Goal: Task Accomplishment & Management: Manage account settings

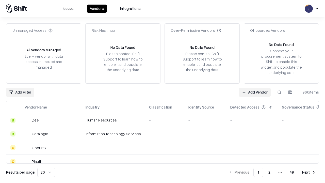
click at [255, 92] on link "Add Vendor" at bounding box center [255, 92] width 32 height 9
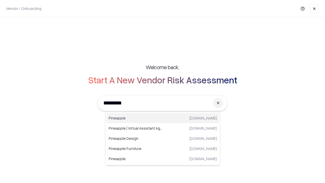
click at [163, 118] on div "Pineapple [DOMAIN_NAME]" at bounding box center [163, 118] width 112 height 10
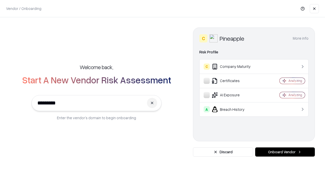
type input "*********"
click at [285, 152] on button "Onboard Vendor" at bounding box center [285, 151] width 60 height 9
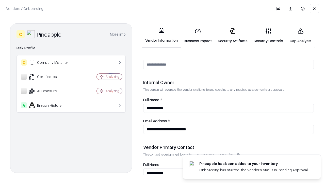
scroll to position [263, 0]
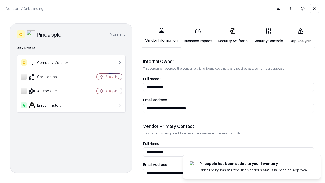
click at [198, 36] on link "Business Impact" at bounding box center [198, 36] width 34 height 24
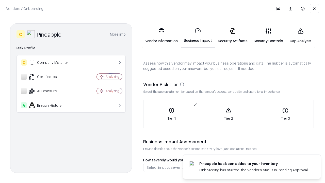
click at [233, 36] on link "Security Artifacts" at bounding box center [233, 36] width 36 height 24
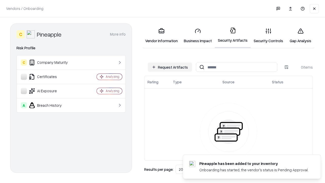
click at [170, 67] on button "Request Artifacts" at bounding box center [170, 66] width 44 height 9
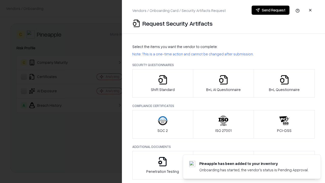
click at [163, 83] on icon "button" at bounding box center [163, 80] width 10 height 10
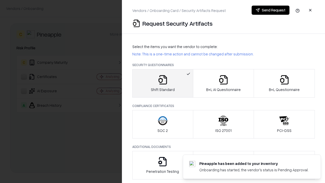
click at [270, 10] on button "Send Request" at bounding box center [271, 10] width 38 height 9
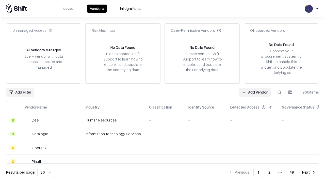
click at [279, 92] on button at bounding box center [279, 92] width 9 height 9
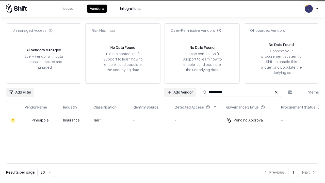
type input "*********"
click at [166, 120] on div "-" at bounding box center [150, 119] width 34 height 5
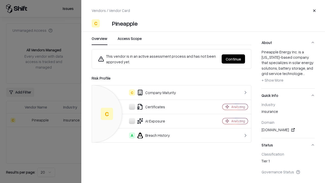
click at [233, 59] on button "Continue" at bounding box center [233, 58] width 23 height 9
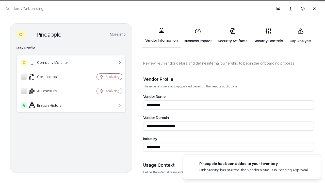
click at [233, 36] on link "Security Artifacts" at bounding box center [233, 36] width 36 height 24
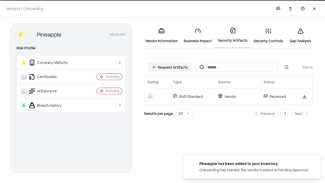
click at [300, 36] on link "Gap Analysis" at bounding box center [300, 36] width 29 height 24
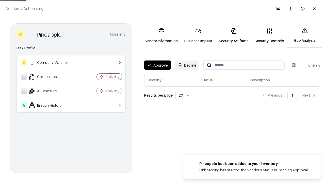
click at [157, 65] on button "Approve" at bounding box center [157, 64] width 27 height 9
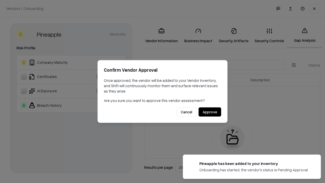
click at [210, 112] on button "Approve" at bounding box center [210, 111] width 23 height 9
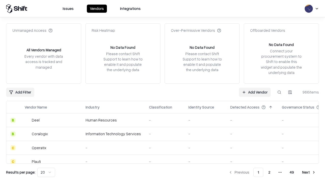
type input "*********"
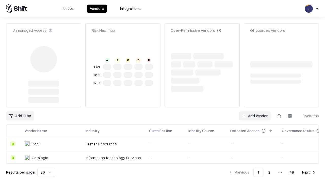
click at [255, 111] on link "Add Vendor" at bounding box center [255, 115] width 32 height 9
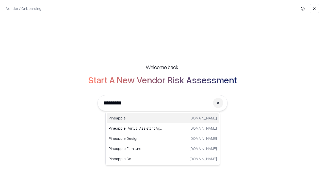
click at [163, 118] on div "Pineapple [DOMAIN_NAME]" at bounding box center [163, 118] width 112 height 10
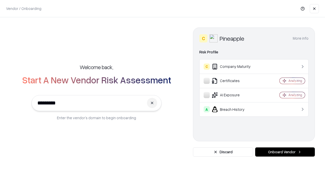
type input "*********"
click at [285, 152] on button "Onboard Vendor" at bounding box center [285, 151] width 60 height 9
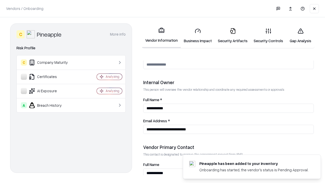
scroll to position [263, 0]
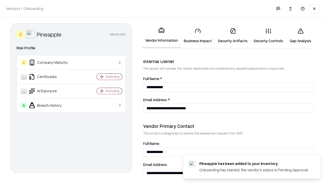
click at [300, 36] on link "Gap Analysis" at bounding box center [300, 36] width 29 height 24
